Goal: Information Seeking & Learning: Learn about a topic

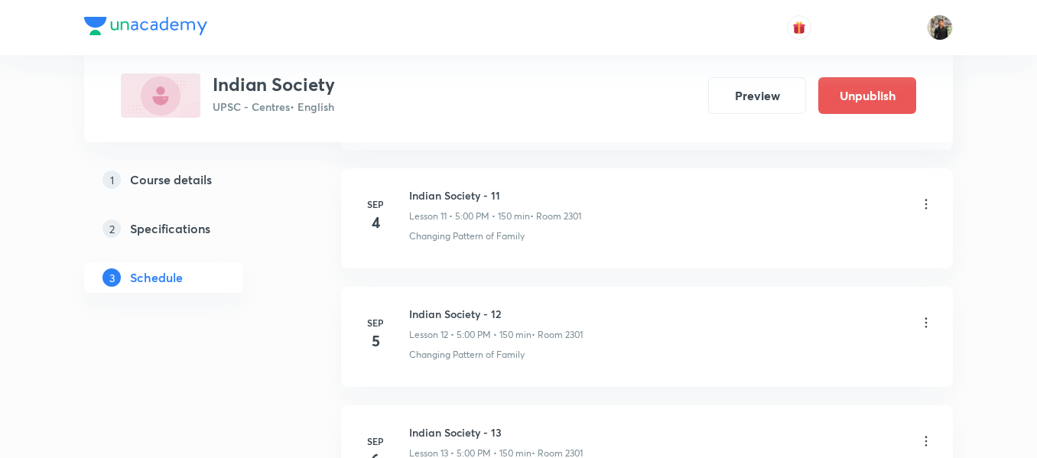
scroll to position [2309, 0]
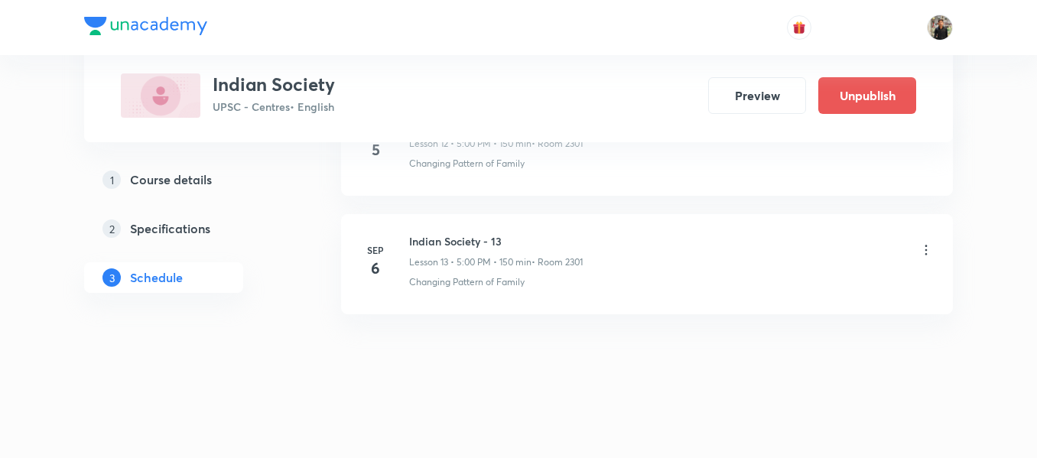
click at [828, 259] on div "Indian Society - 13 Lesson 13 • 5:00 PM • 150 min • Room 2301" at bounding box center [671, 251] width 525 height 36
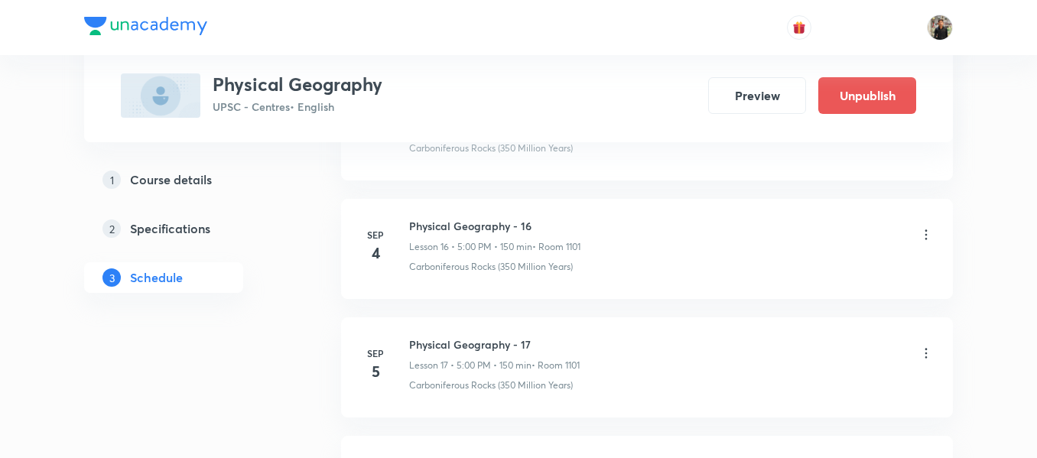
scroll to position [2675, 0]
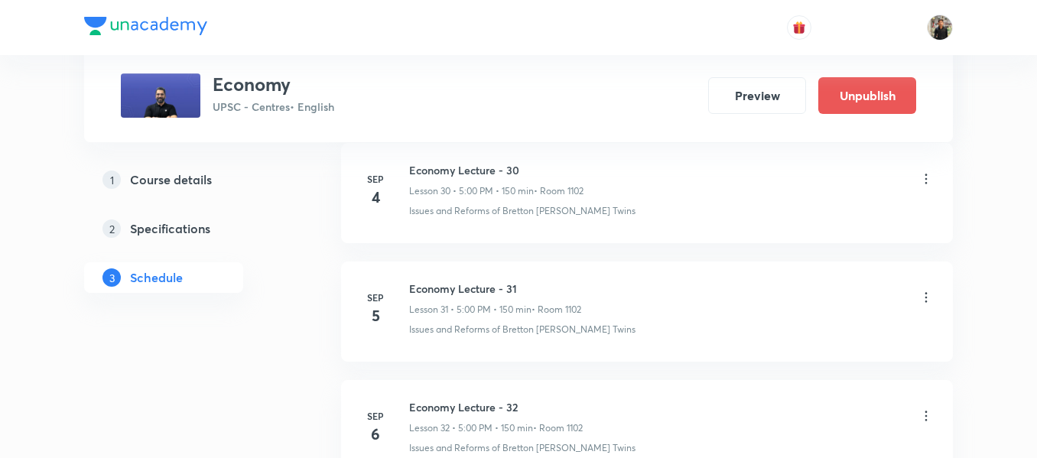
scroll to position [4397, 0]
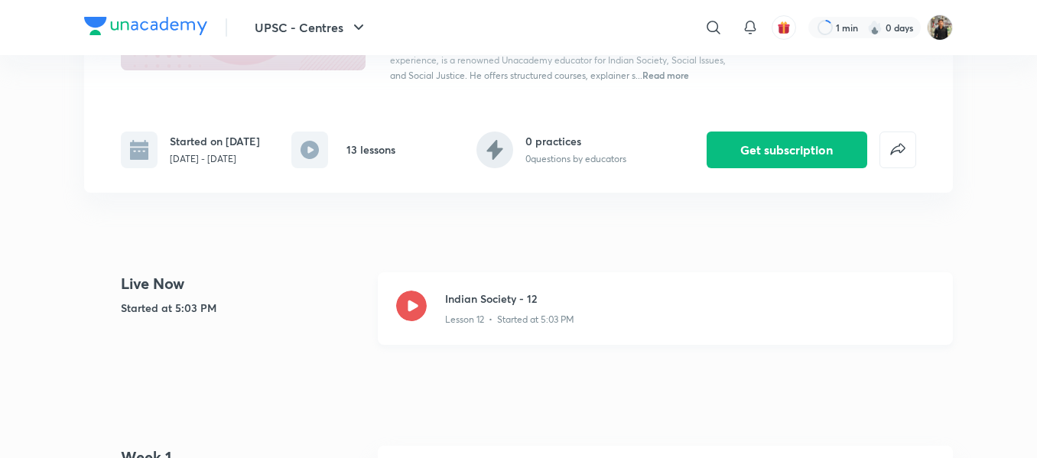
drag, startPoint x: 0, startPoint y: 0, endPoint x: 417, endPoint y: 310, distance: 519.3
click at [417, 310] on icon at bounding box center [411, 306] width 31 height 31
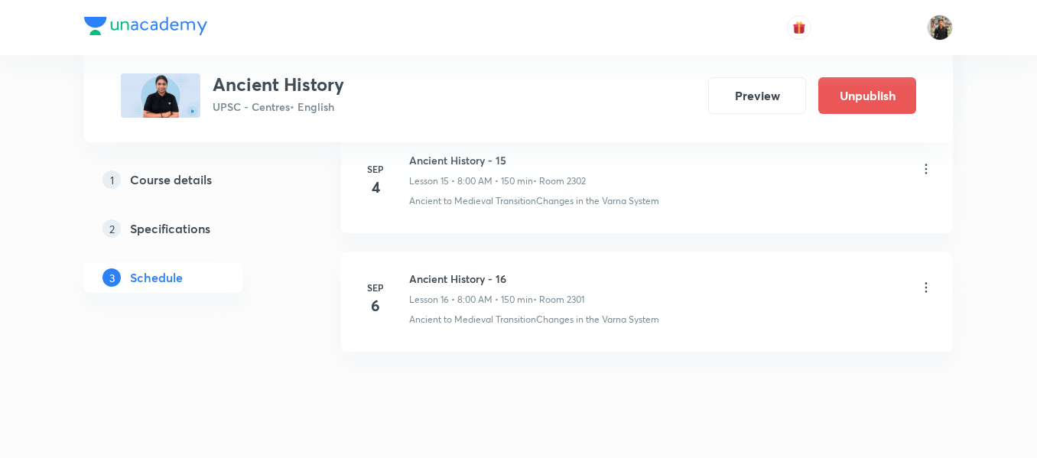
scroll to position [2629, 0]
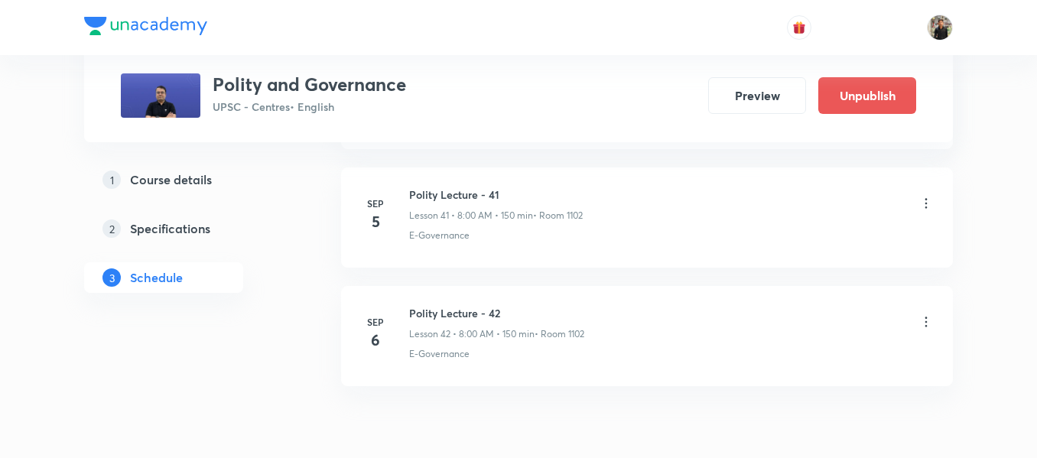
scroll to position [5661, 0]
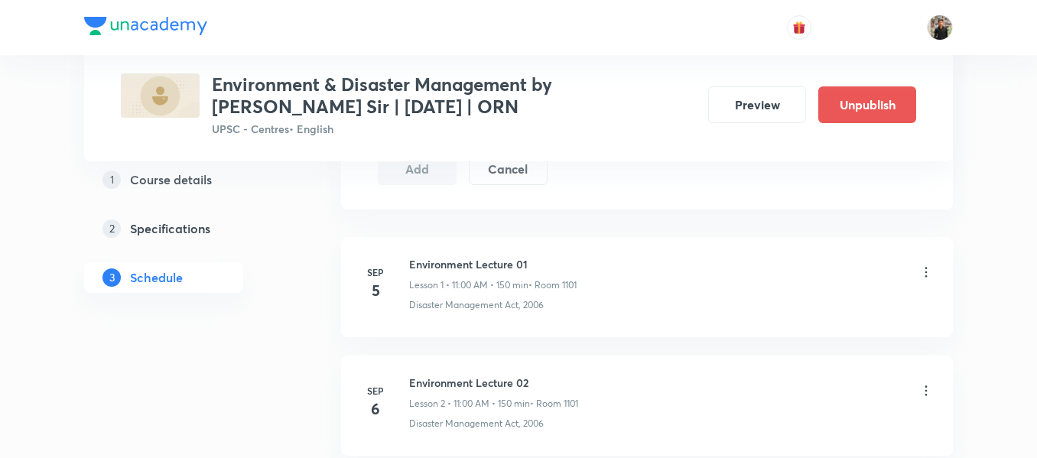
scroll to position [883, 0]
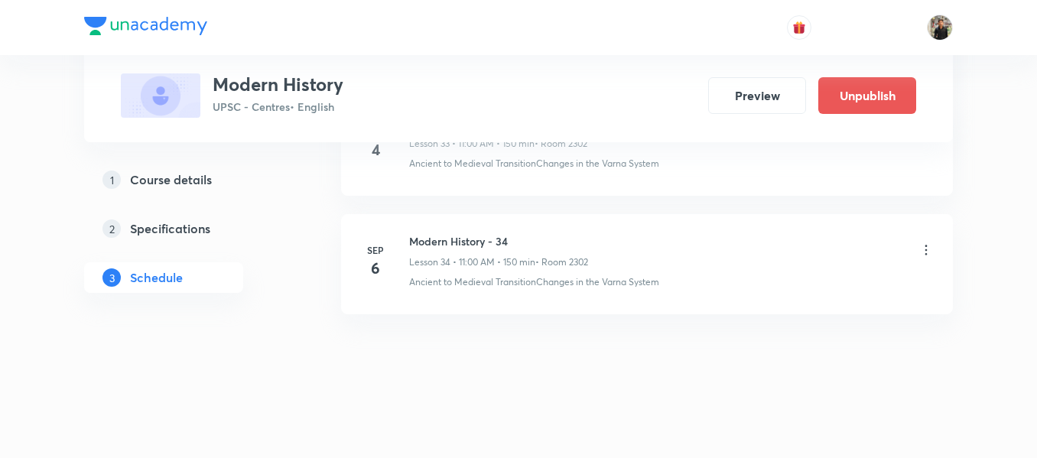
scroll to position [4709, 0]
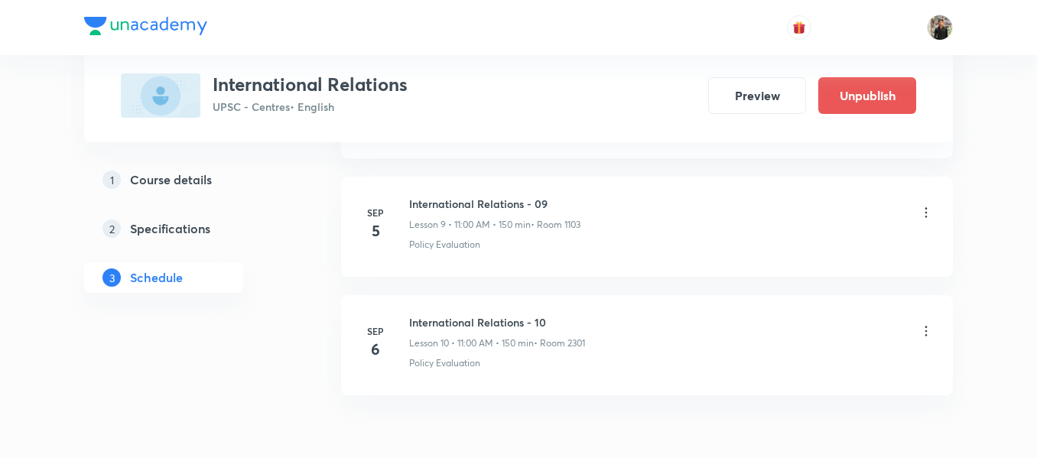
scroll to position [1873, 0]
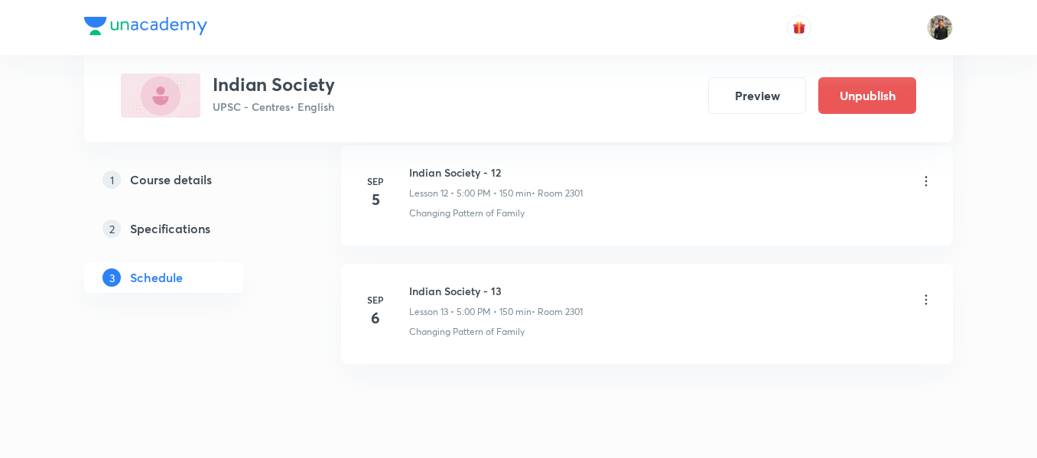
scroll to position [2260, 0]
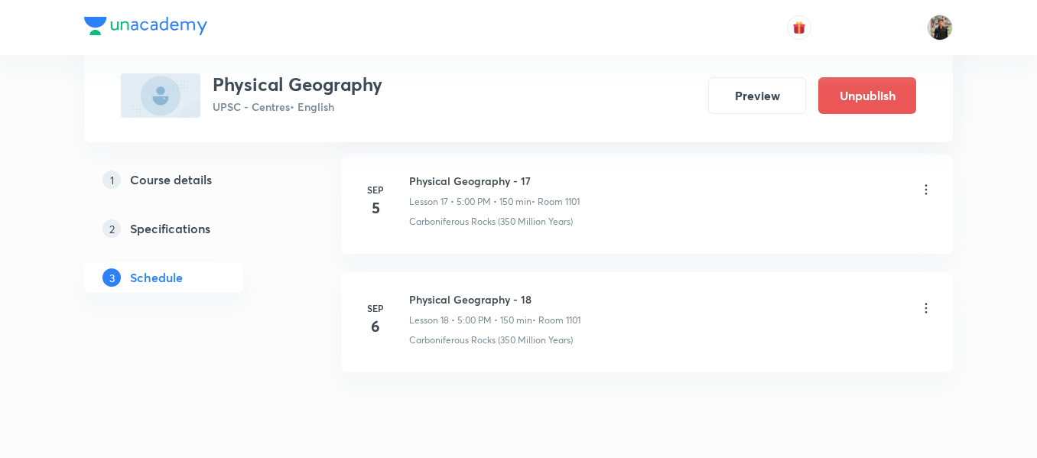
scroll to position [2841, 0]
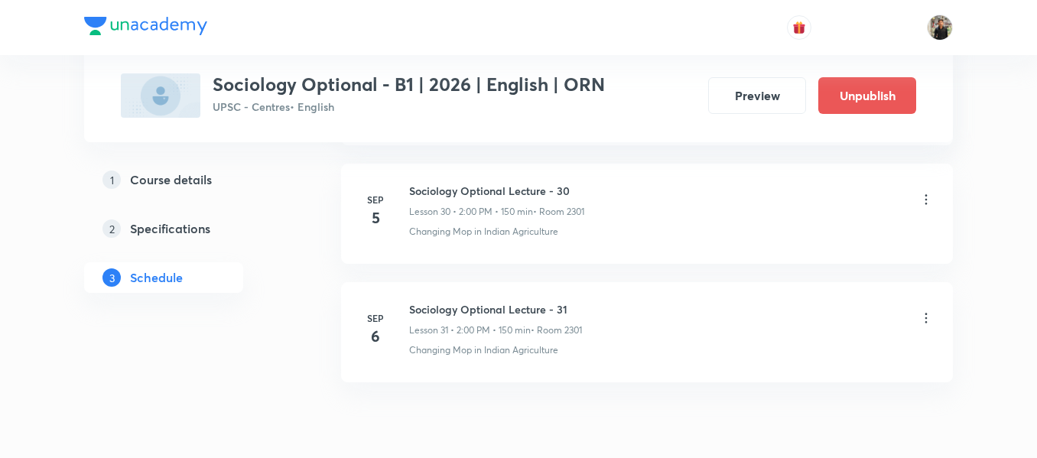
scroll to position [4473, 0]
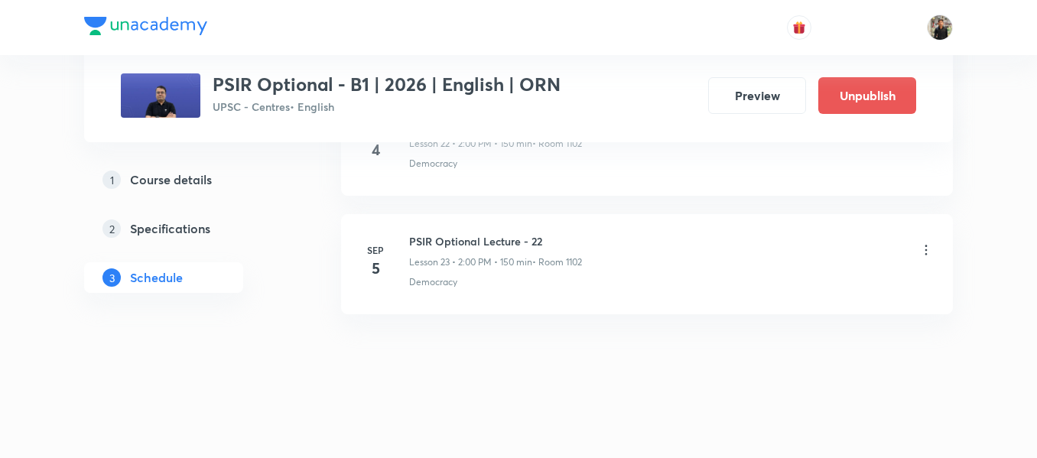
scroll to position [3434, 0]
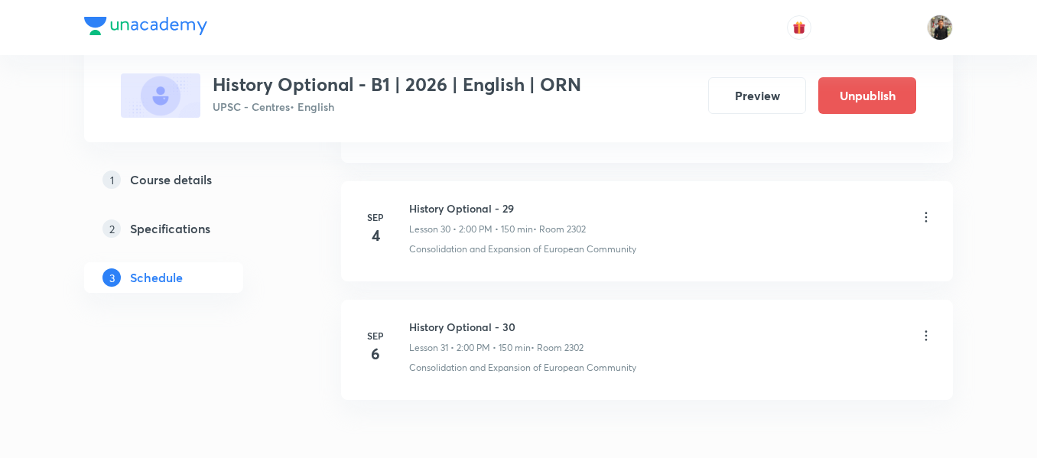
scroll to position [4358, 0]
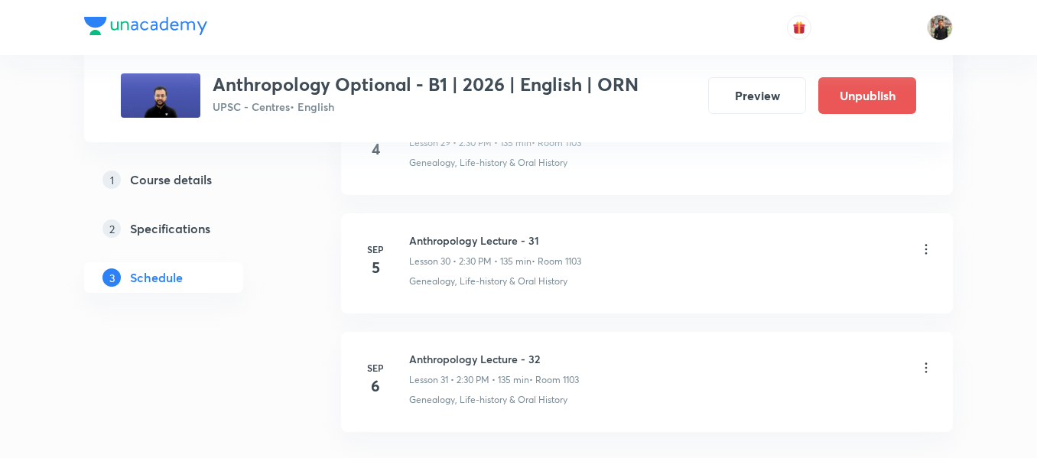
scroll to position [4280, 0]
